Goal: Information Seeking & Learning: Check status

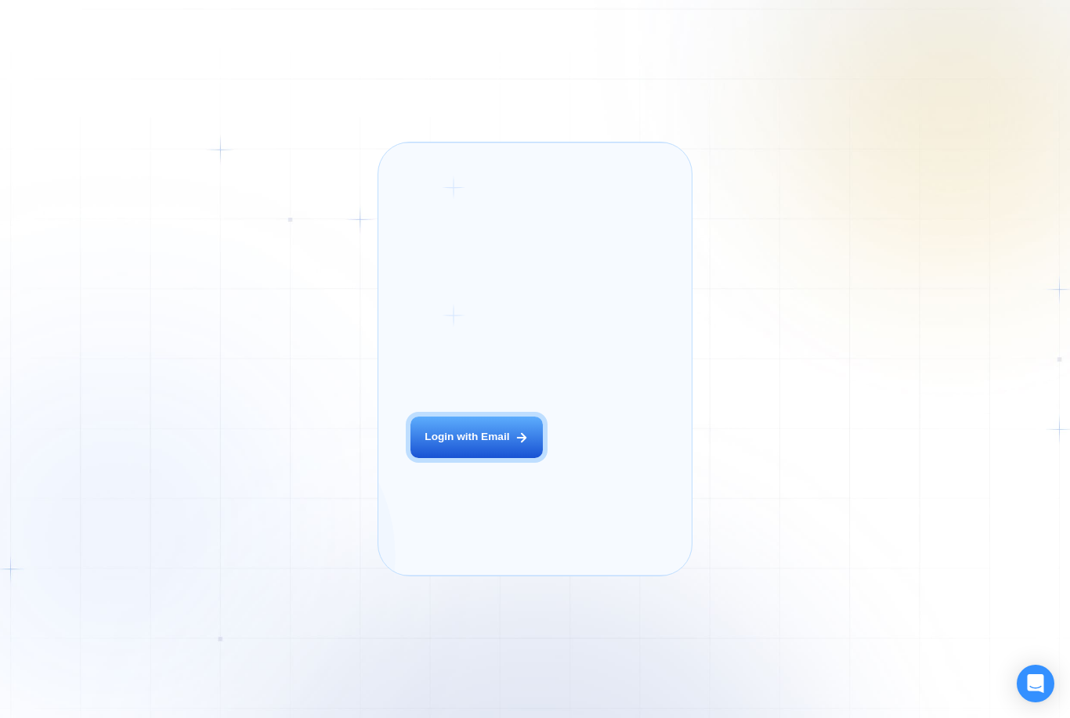
click at [468, 445] on div "Login with Email" at bounding box center [467, 437] width 85 height 15
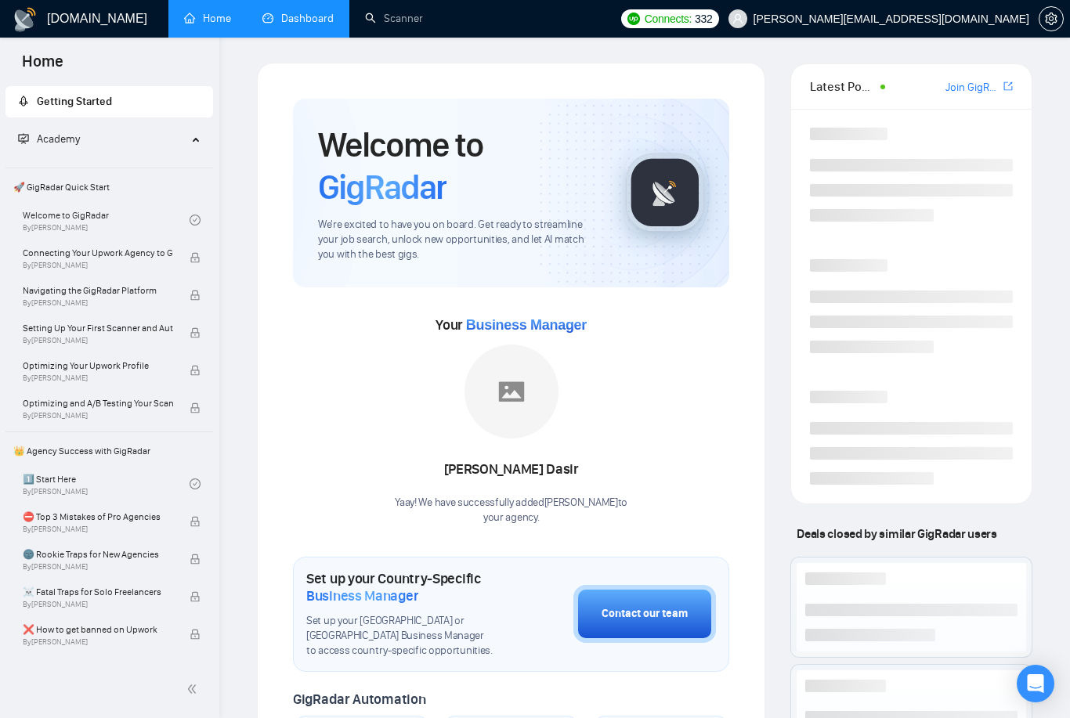
click at [305, 25] on link "Dashboard" at bounding box center [297, 18] width 71 height 13
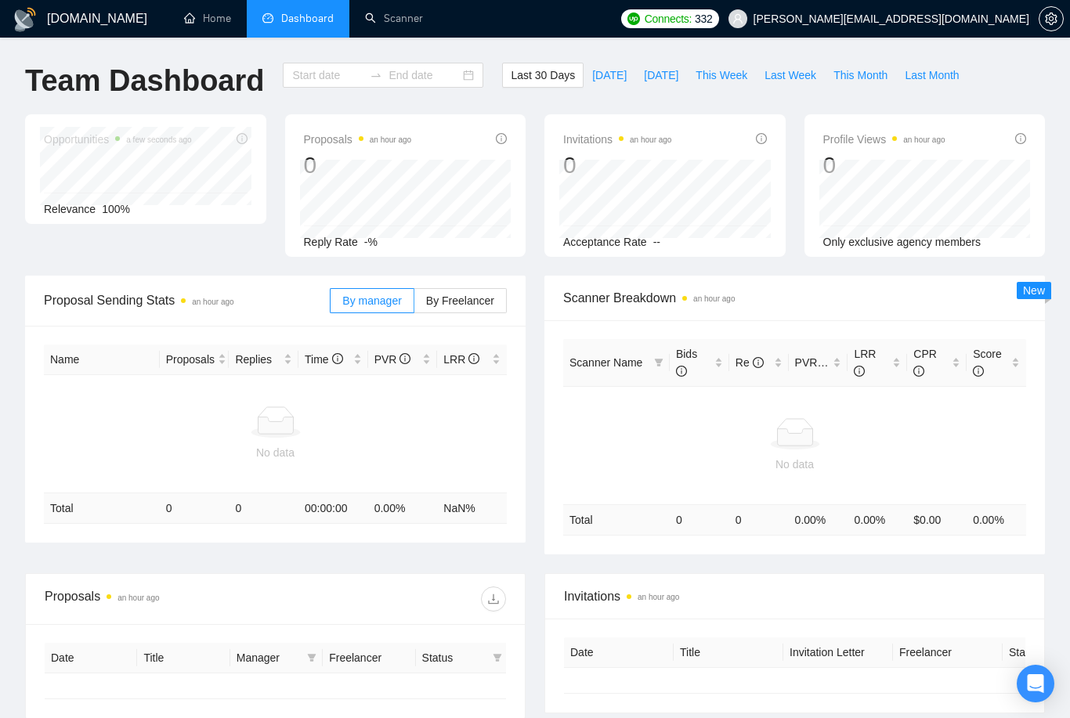
type input "2025-08-18"
type input "2025-09-17"
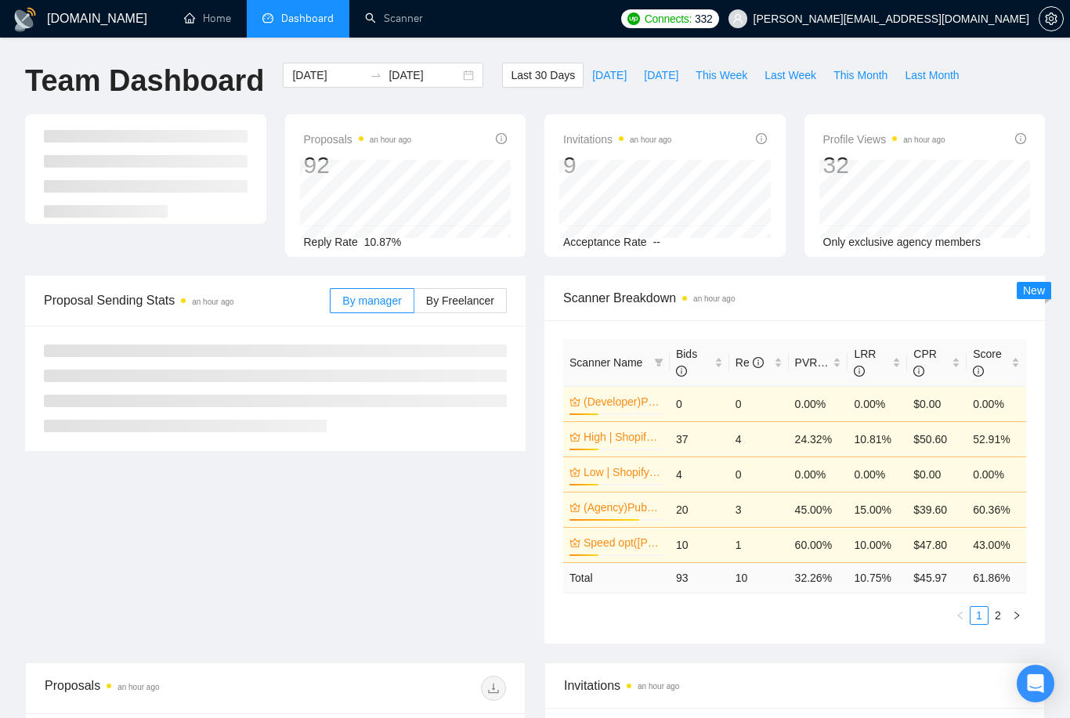
scroll to position [7, 0]
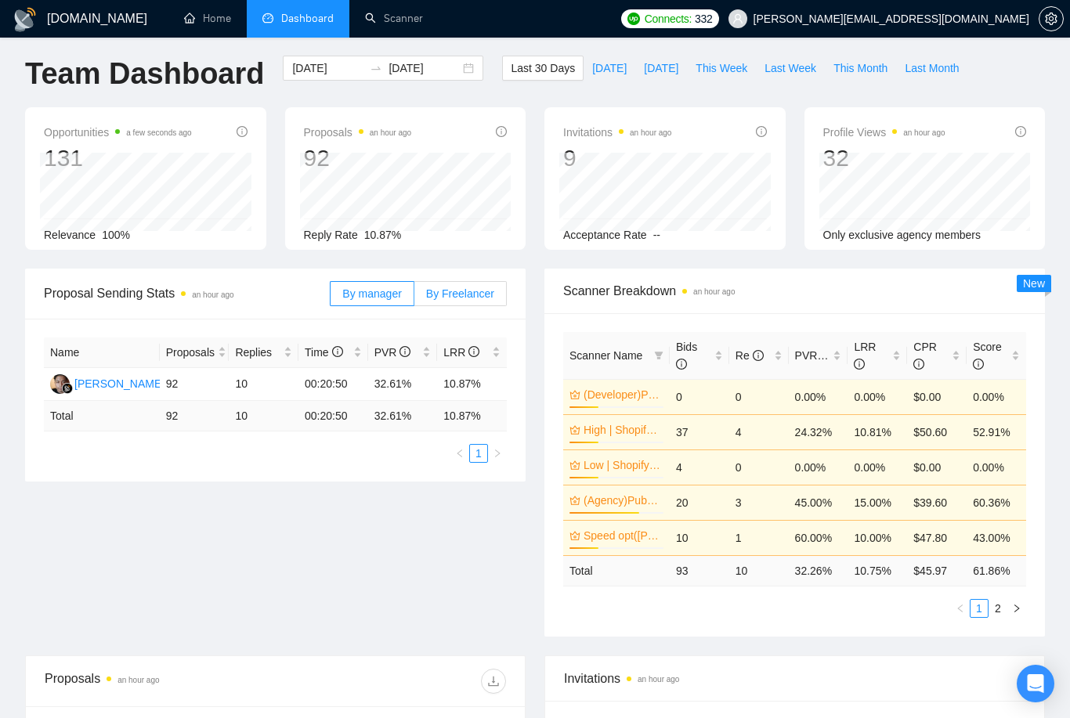
click at [470, 288] on span "By Freelancer" at bounding box center [460, 294] width 68 height 13
click at [414, 298] on input "By Freelancer" at bounding box center [414, 298] width 0 height 0
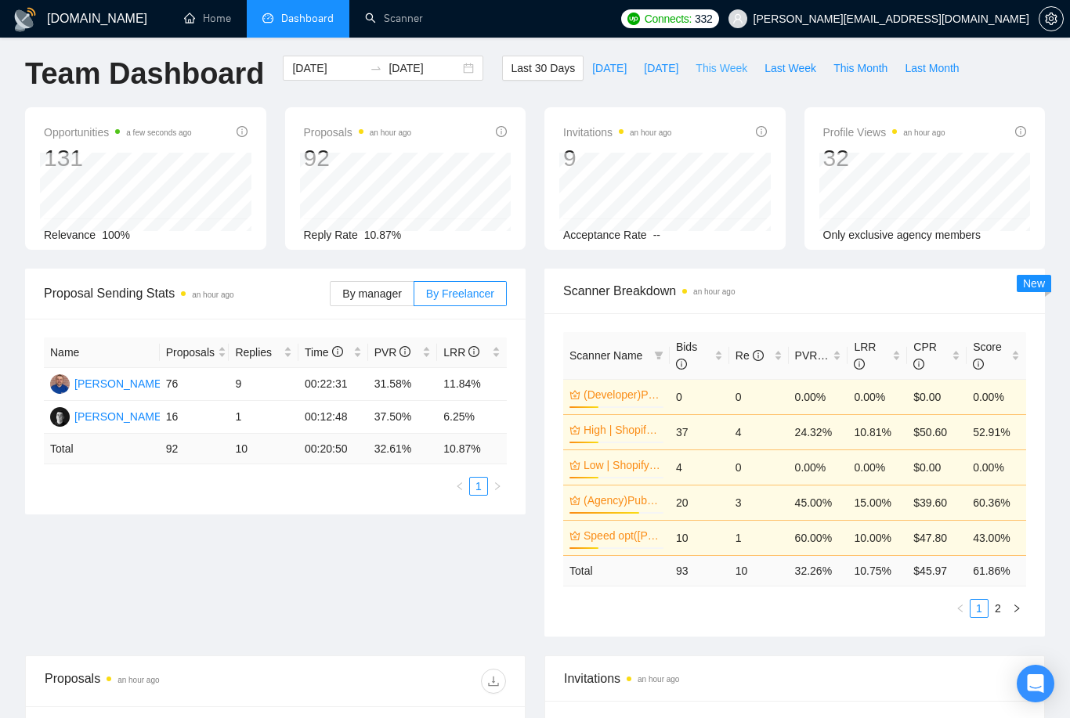
click at [731, 60] on span "This Week" at bounding box center [722, 68] width 52 height 17
type input "2025-09-15"
type input "2025-09-21"
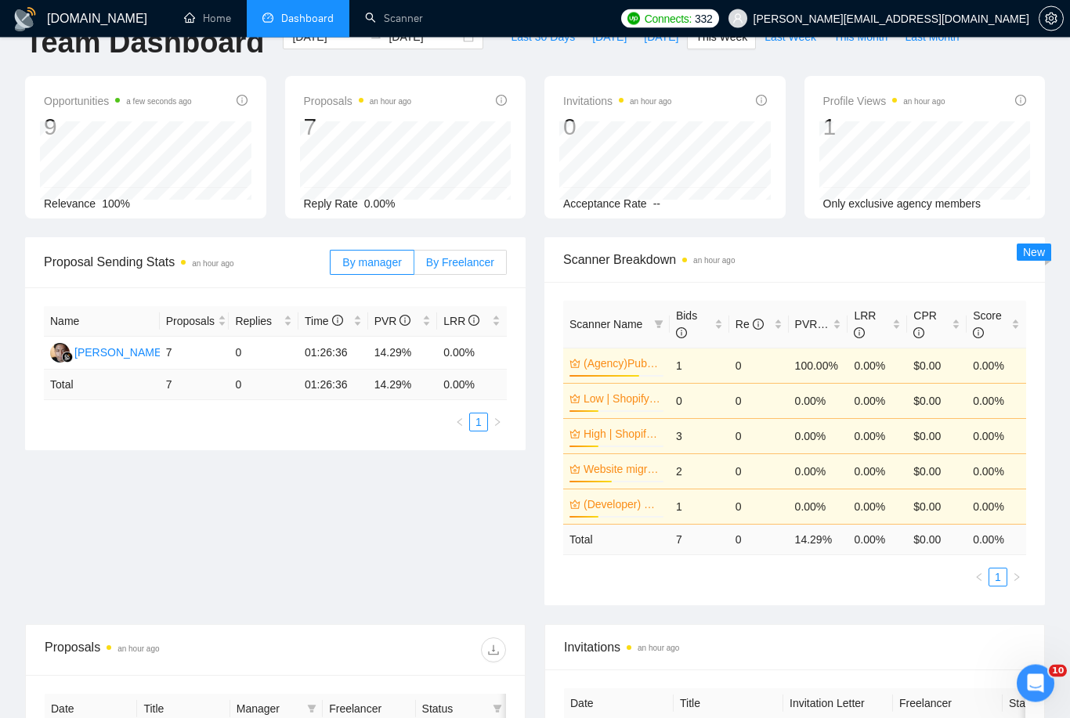
click at [478, 273] on label "By Freelancer" at bounding box center [460, 263] width 92 height 25
click at [414, 267] on input "By Freelancer" at bounding box center [414, 267] width 0 height 0
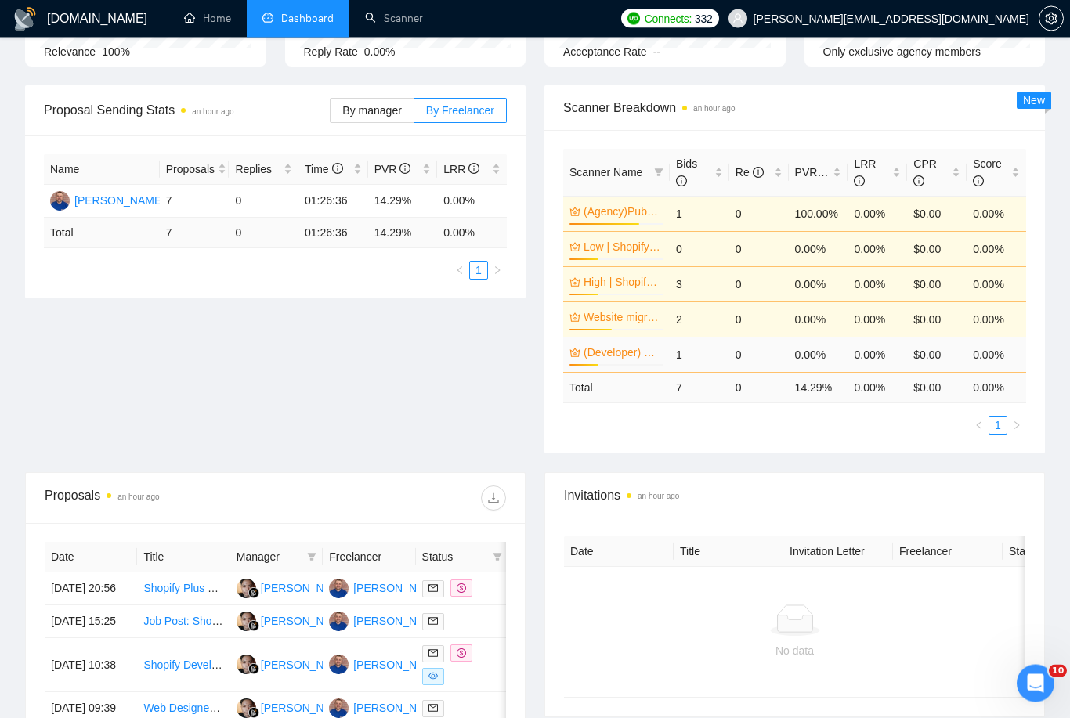
scroll to position [103, 0]
